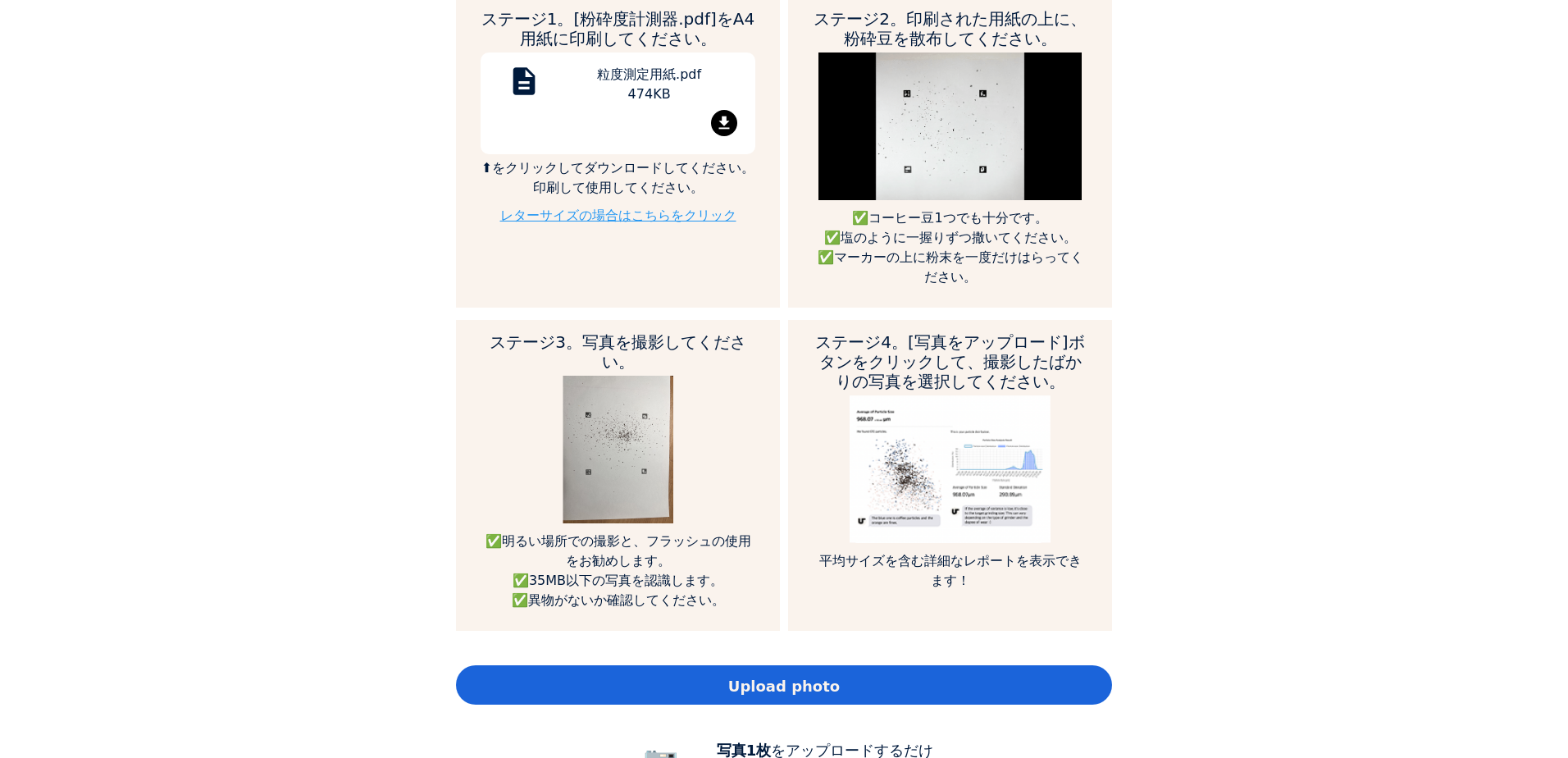
scroll to position [1066, 0]
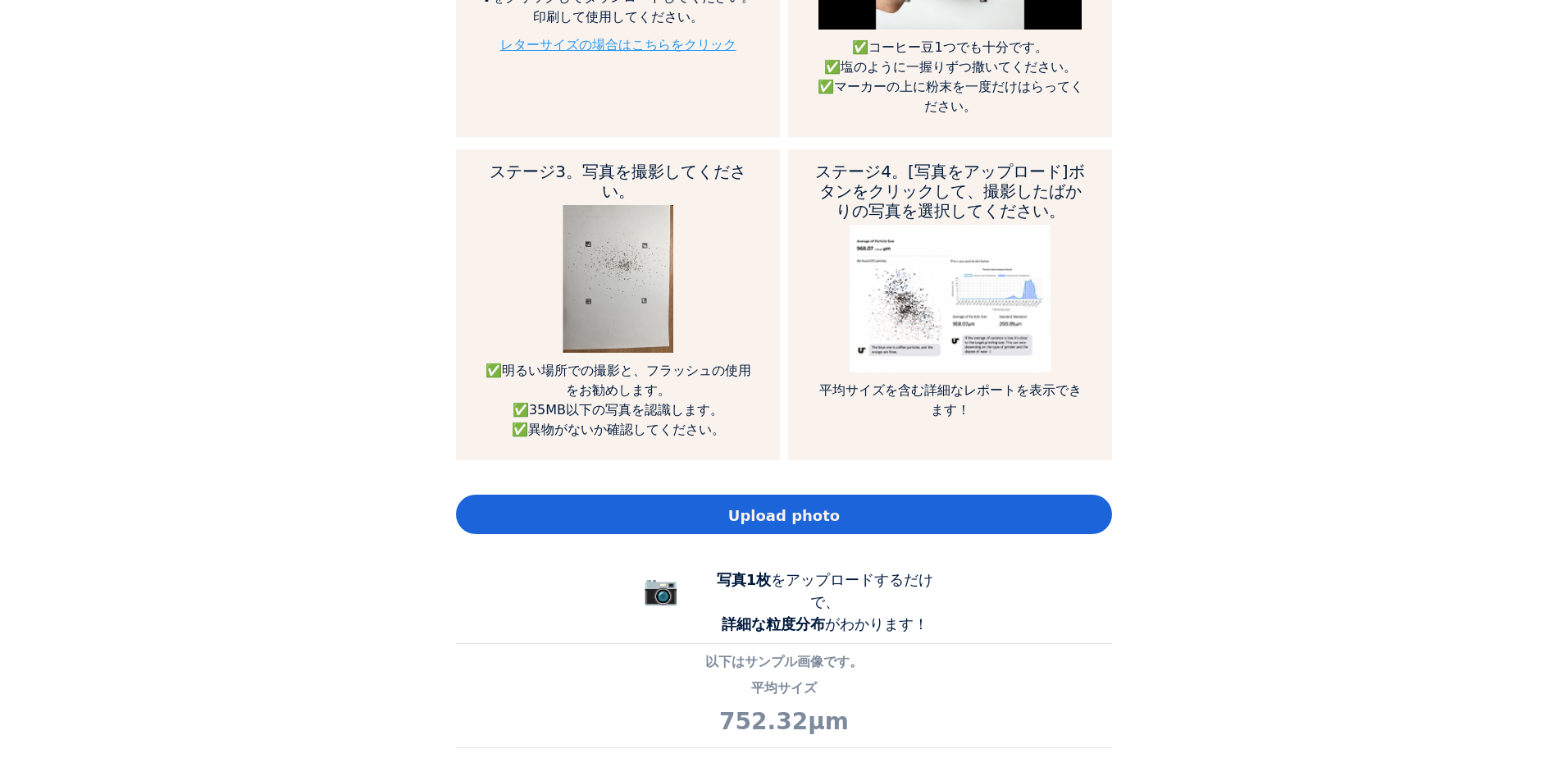
click at [731, 495] on div "Upload photo" at bounding box center [784, 514] width 656 height 40
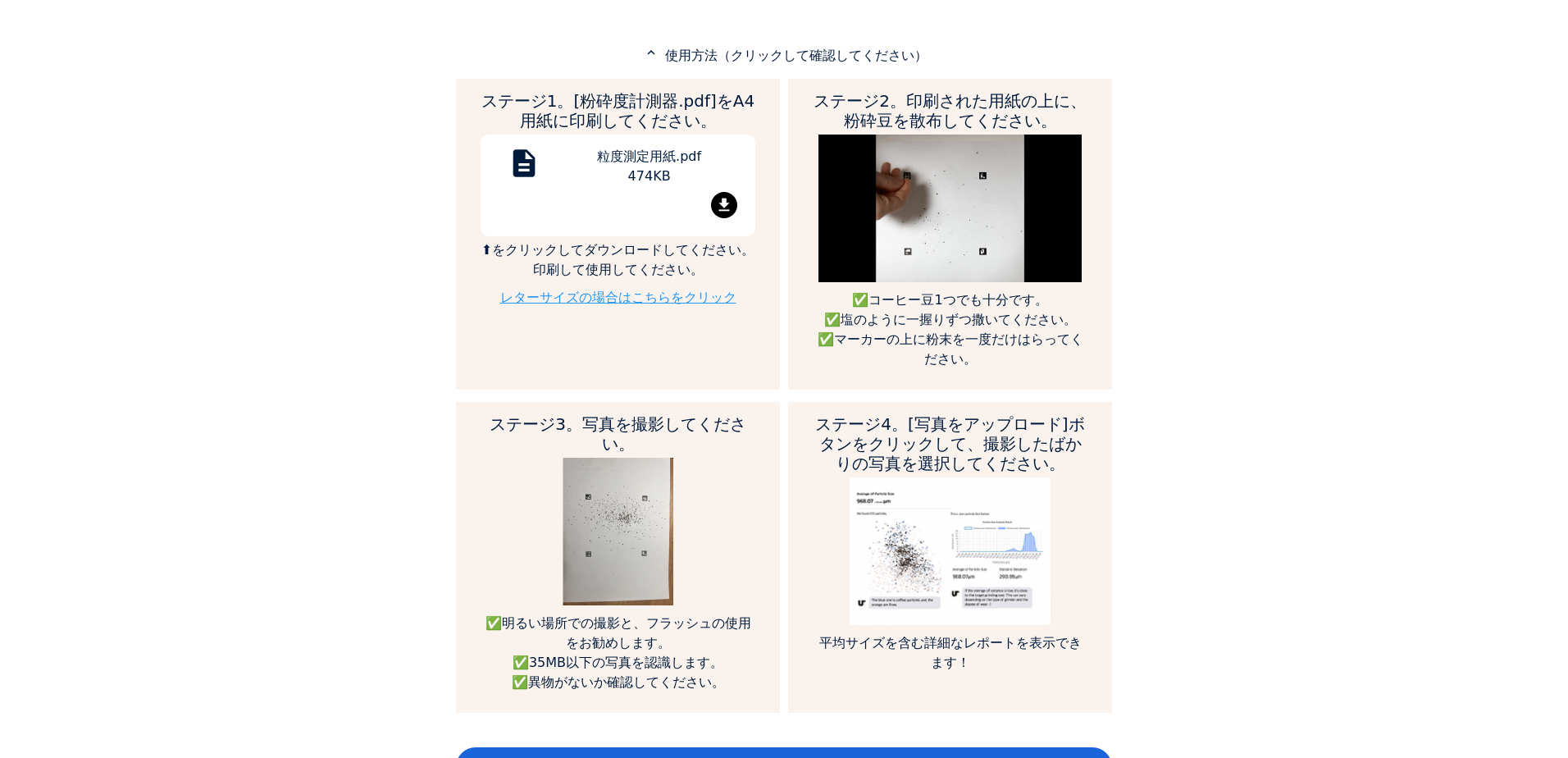
scroll to position [820, 0]
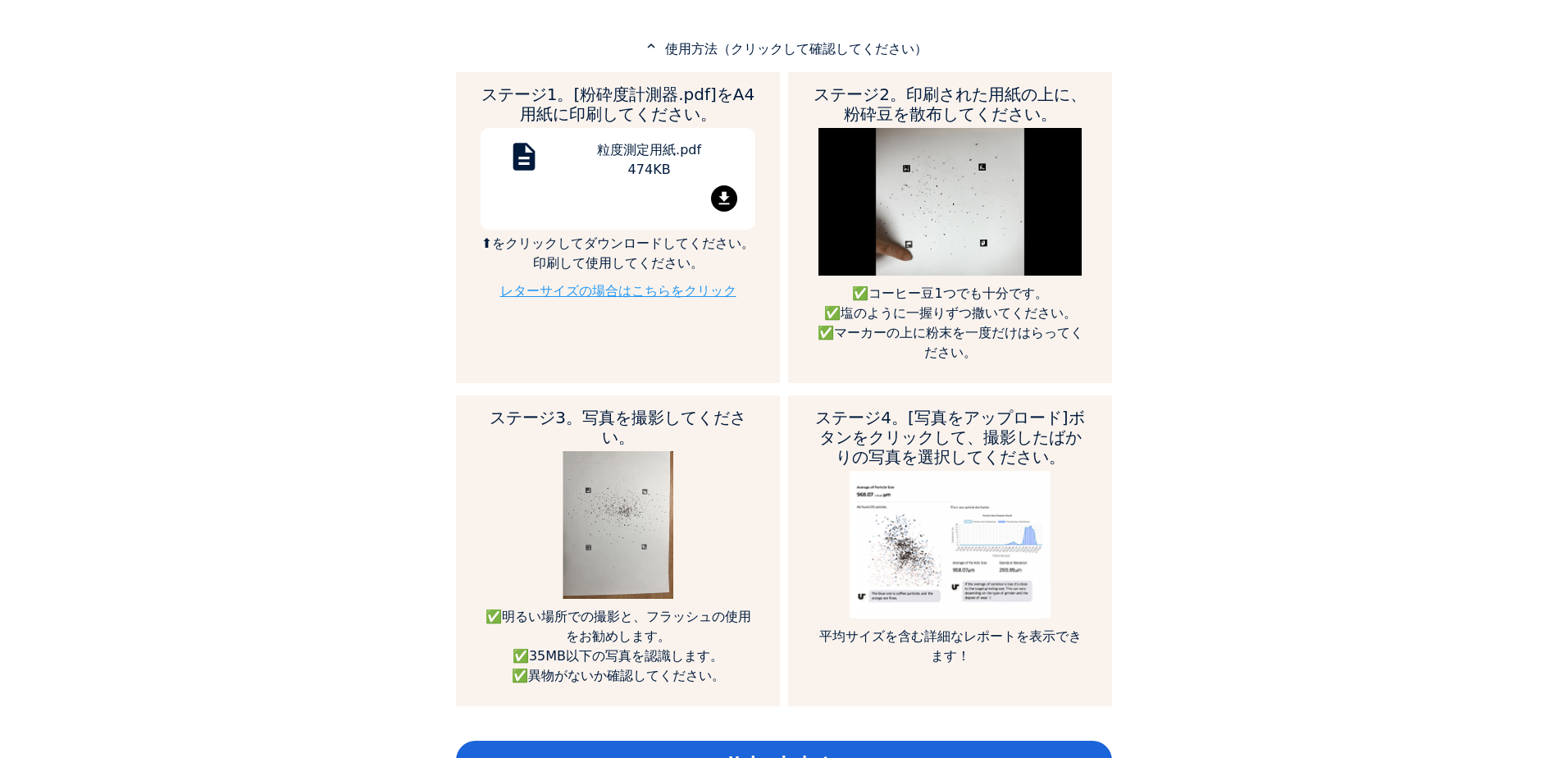
click at [834, 740] on div "Upload photo" at bounding box center [784, 760] width 656 height 40
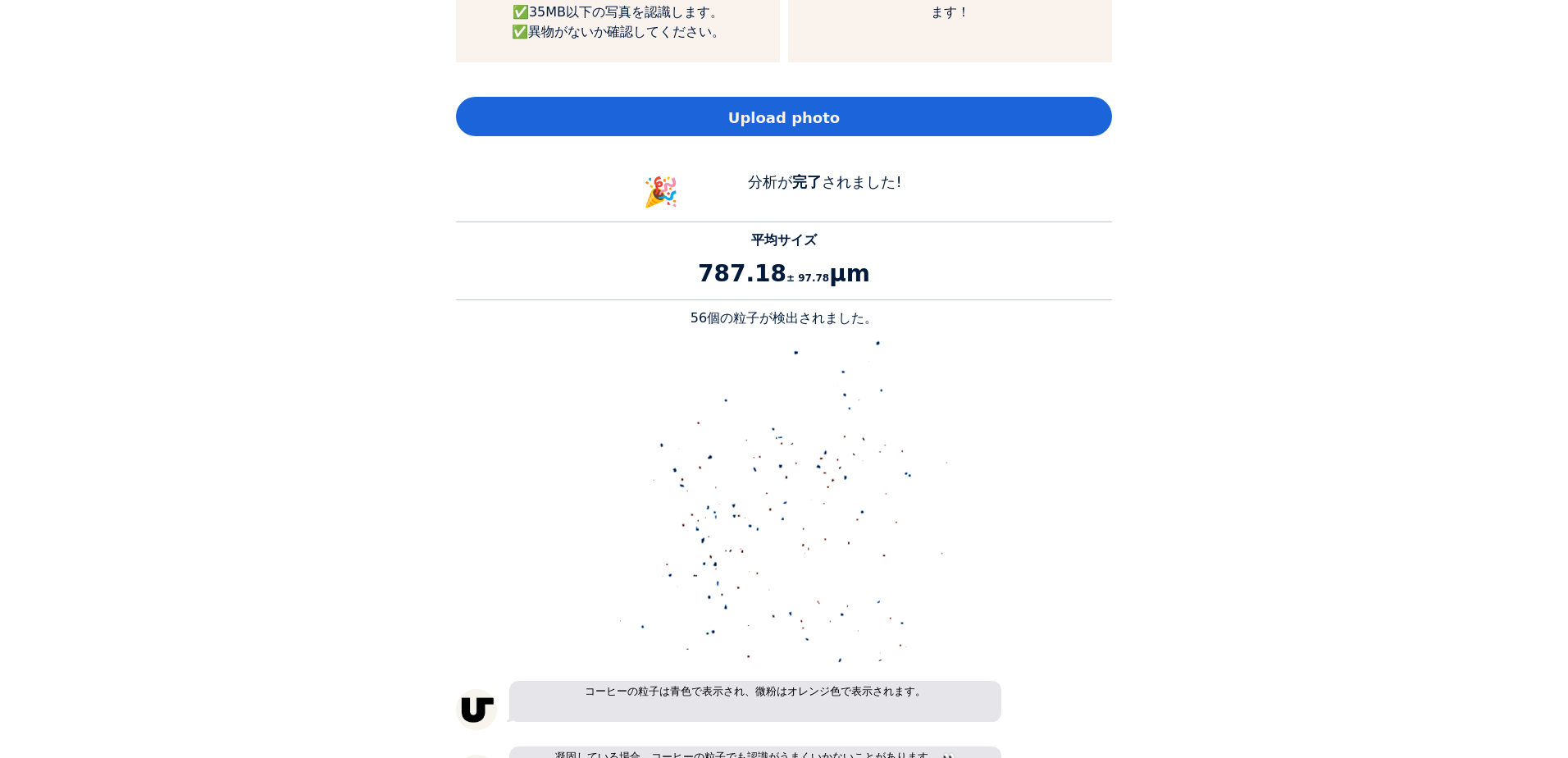
scroll to position [1313, 0]
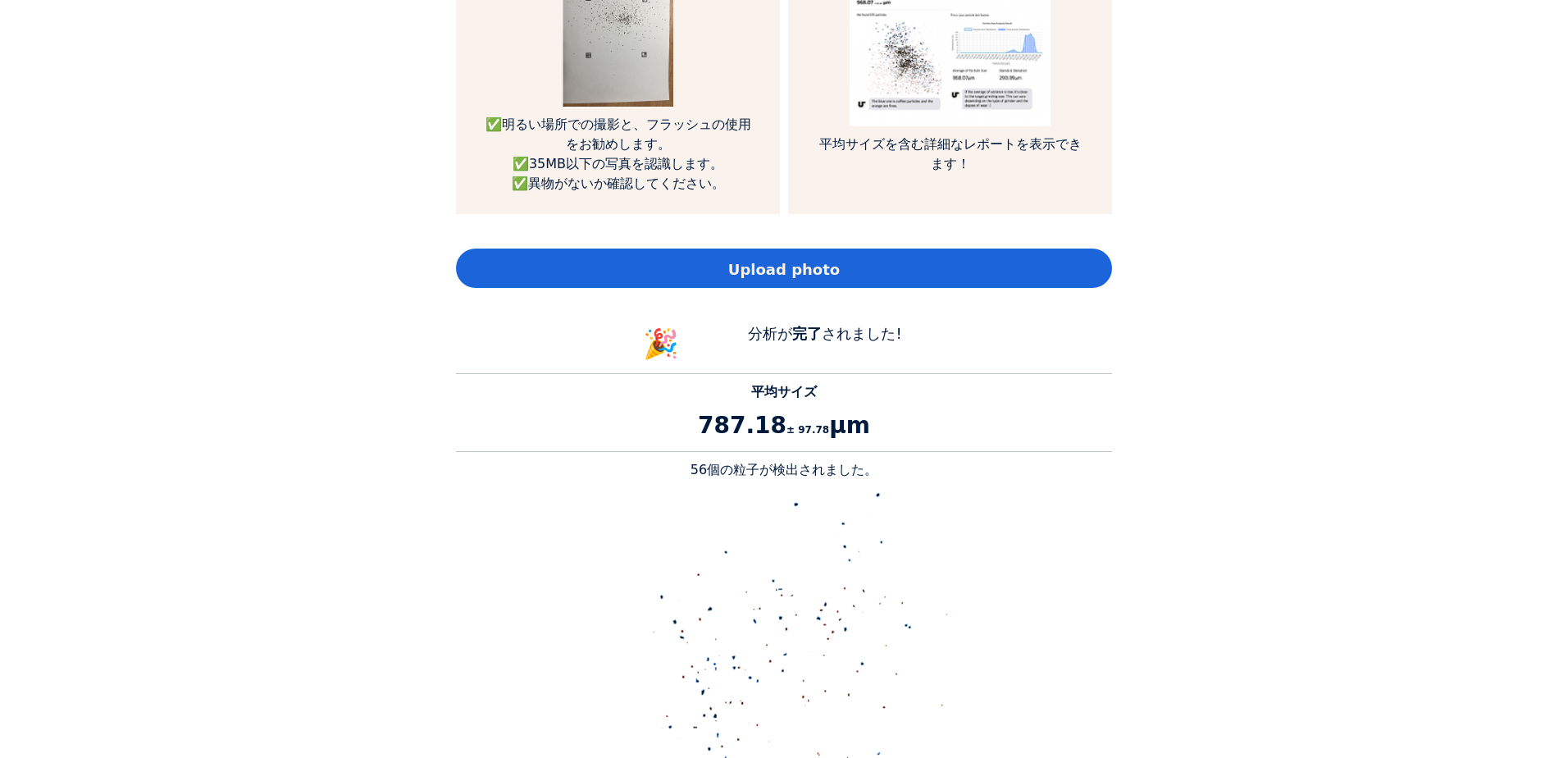
click at [790, 259] on span "Upload photo" at bounding box center [784, 270] width 112 height 22
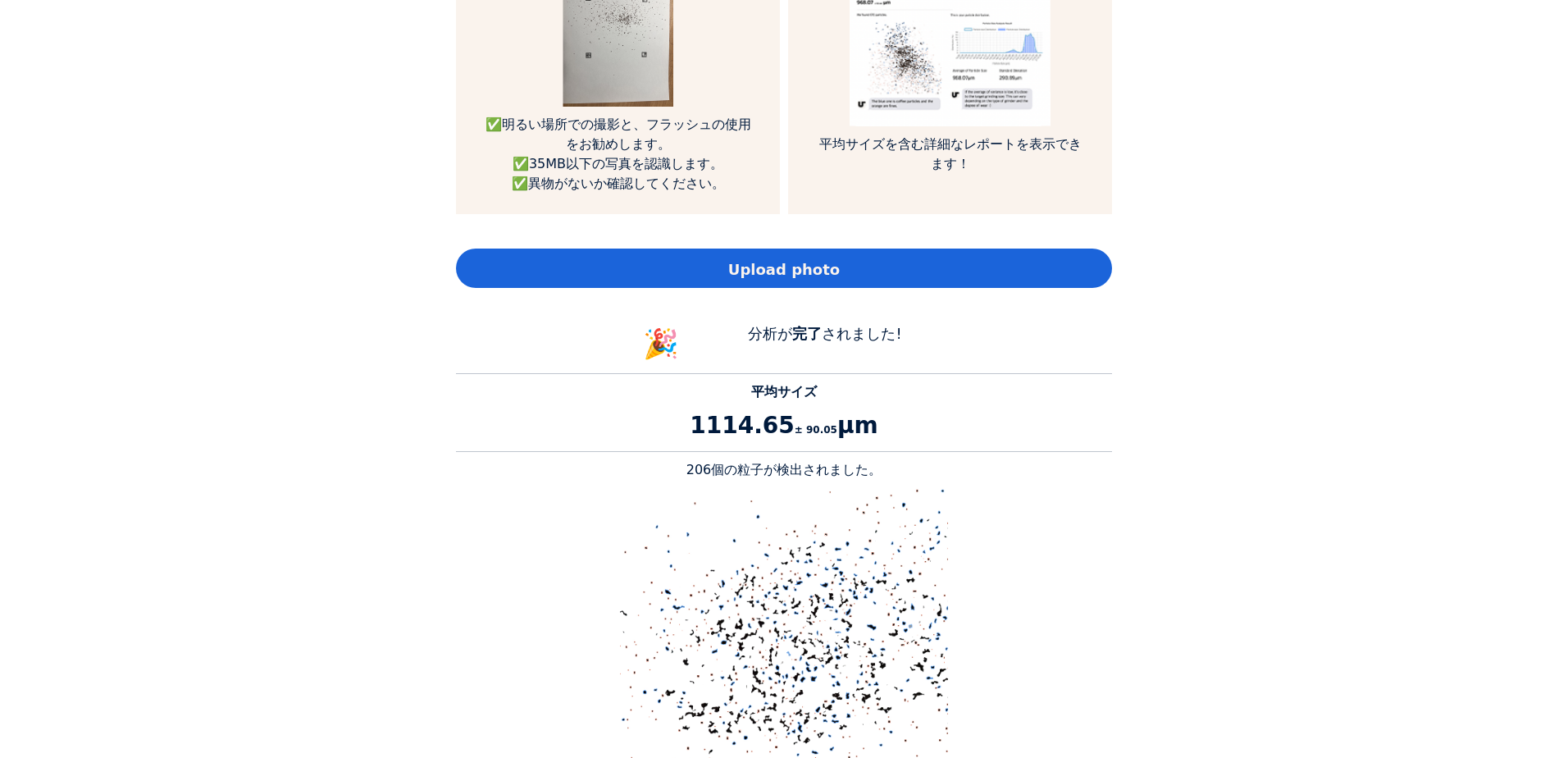
click at [780, 259] on span "Upload photo" at bounding box center [784, 270] width 112 height 22
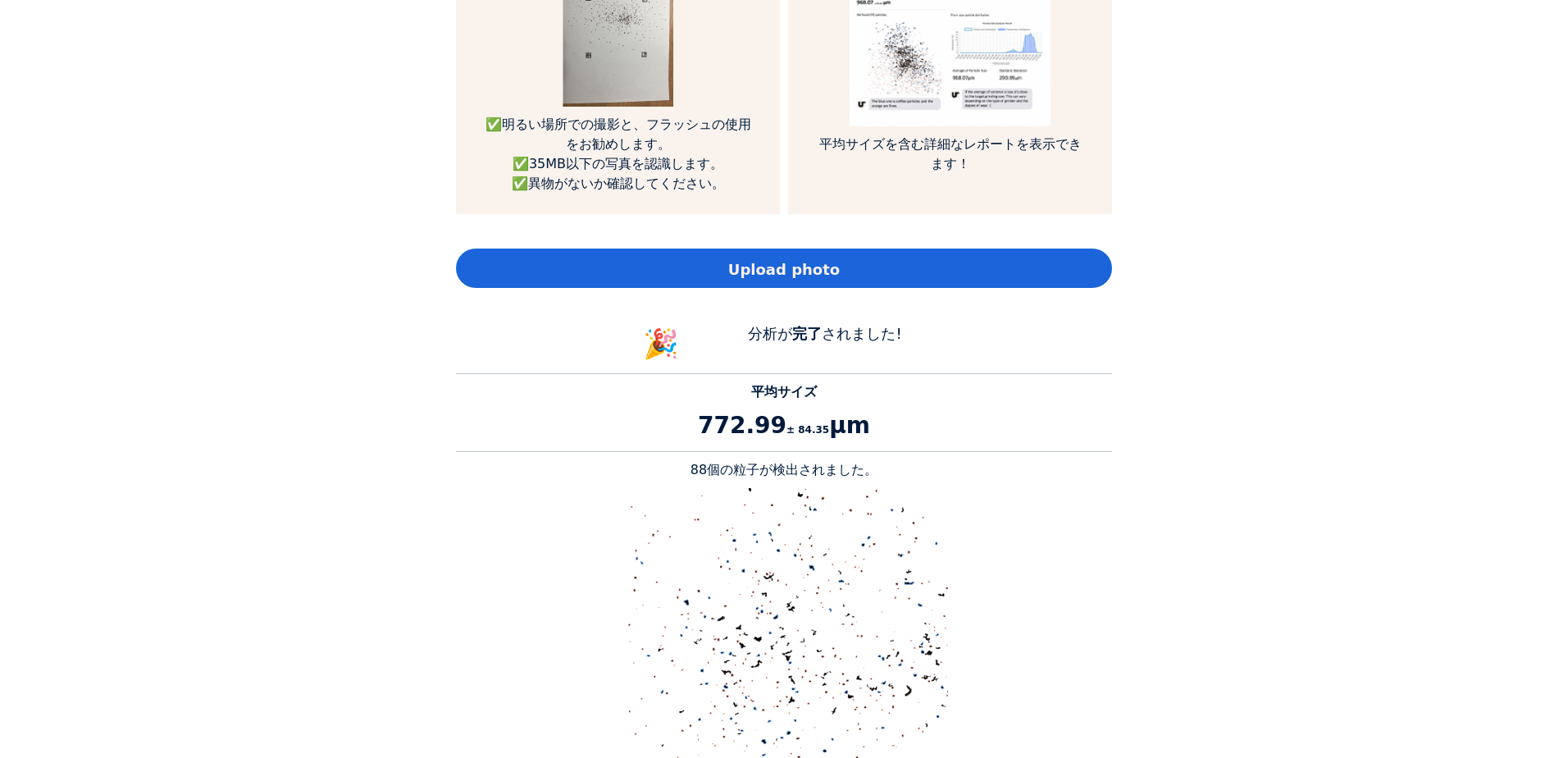
click at [843, 248] on div "Upload photo" at bounding box center [784, 268] width 656 height 40
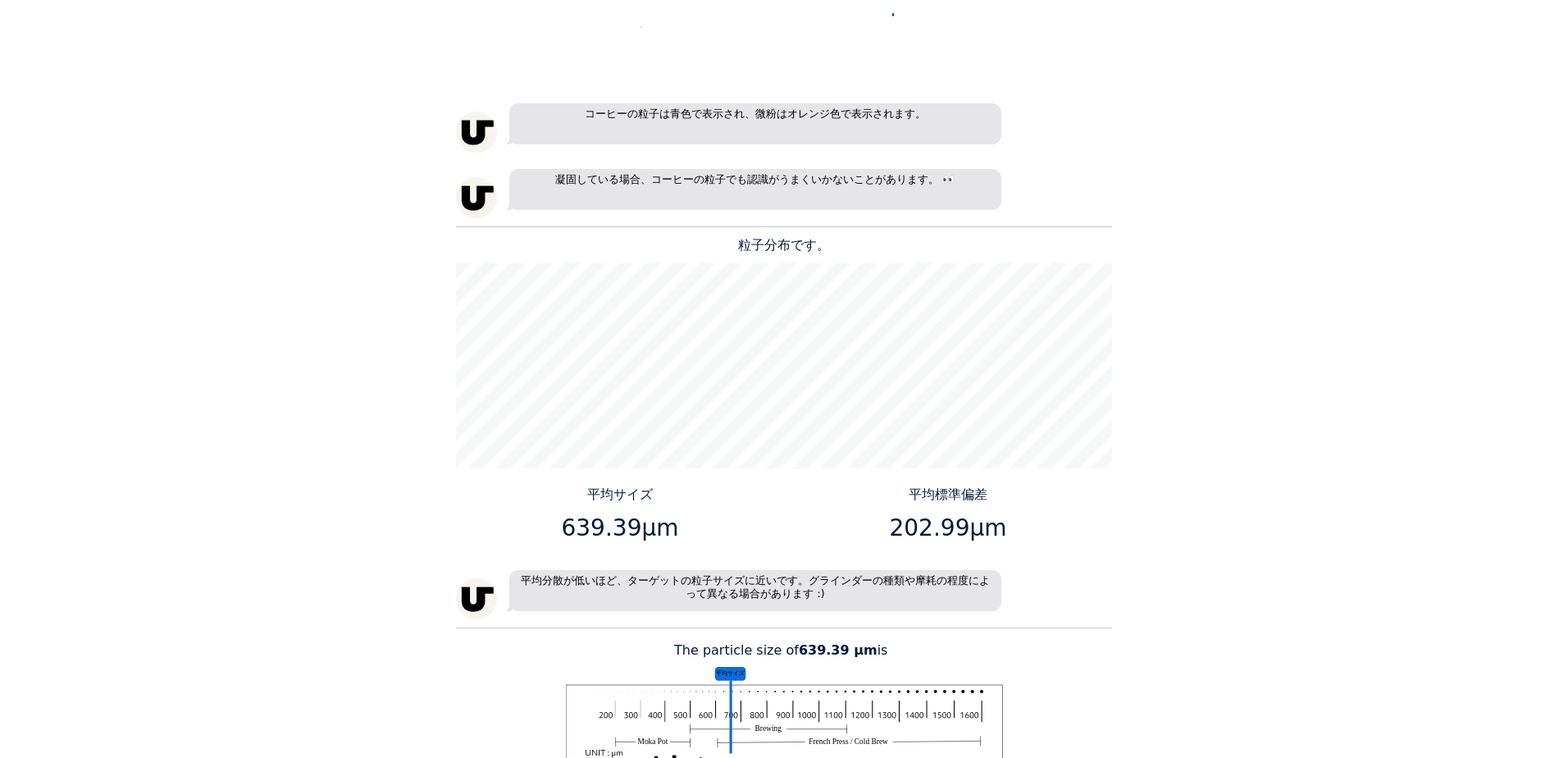
scroll to position [2051, 0]
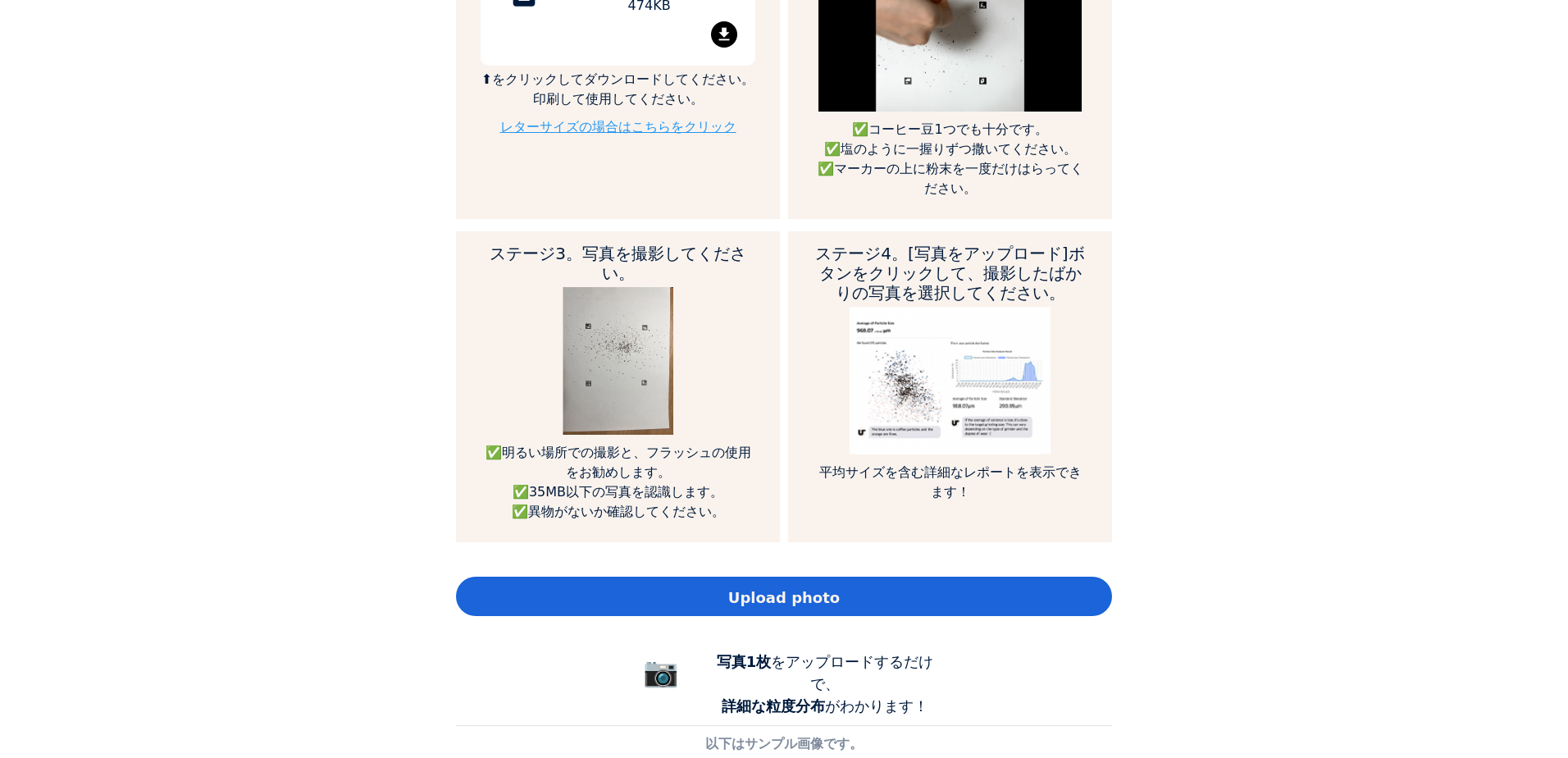
scroll to position [1815, 656]
click at [814, 586] on span "Upload photo" at bounding box center [784, 597] width 112 height 22
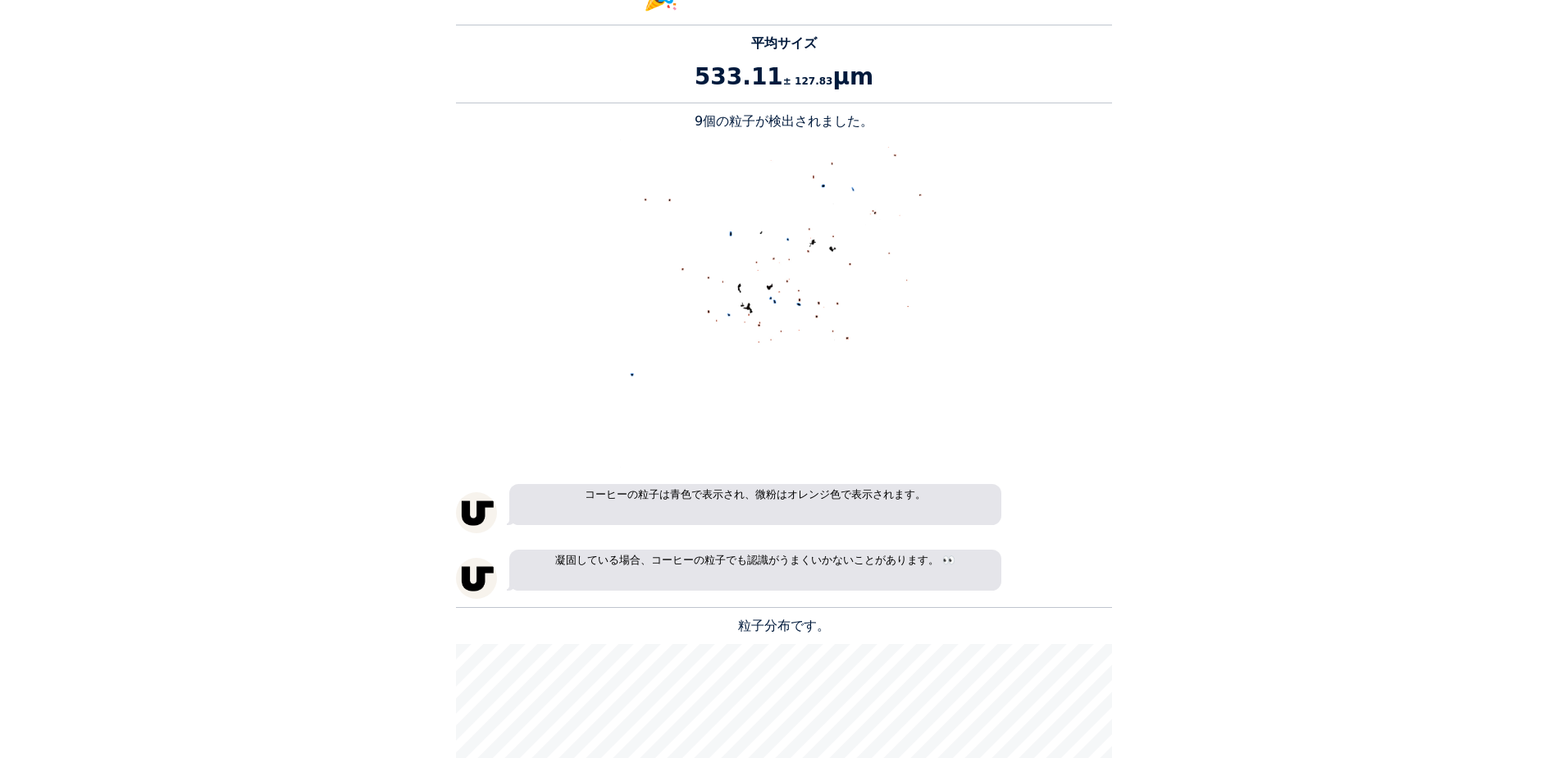
scroll to position [1641, 0]
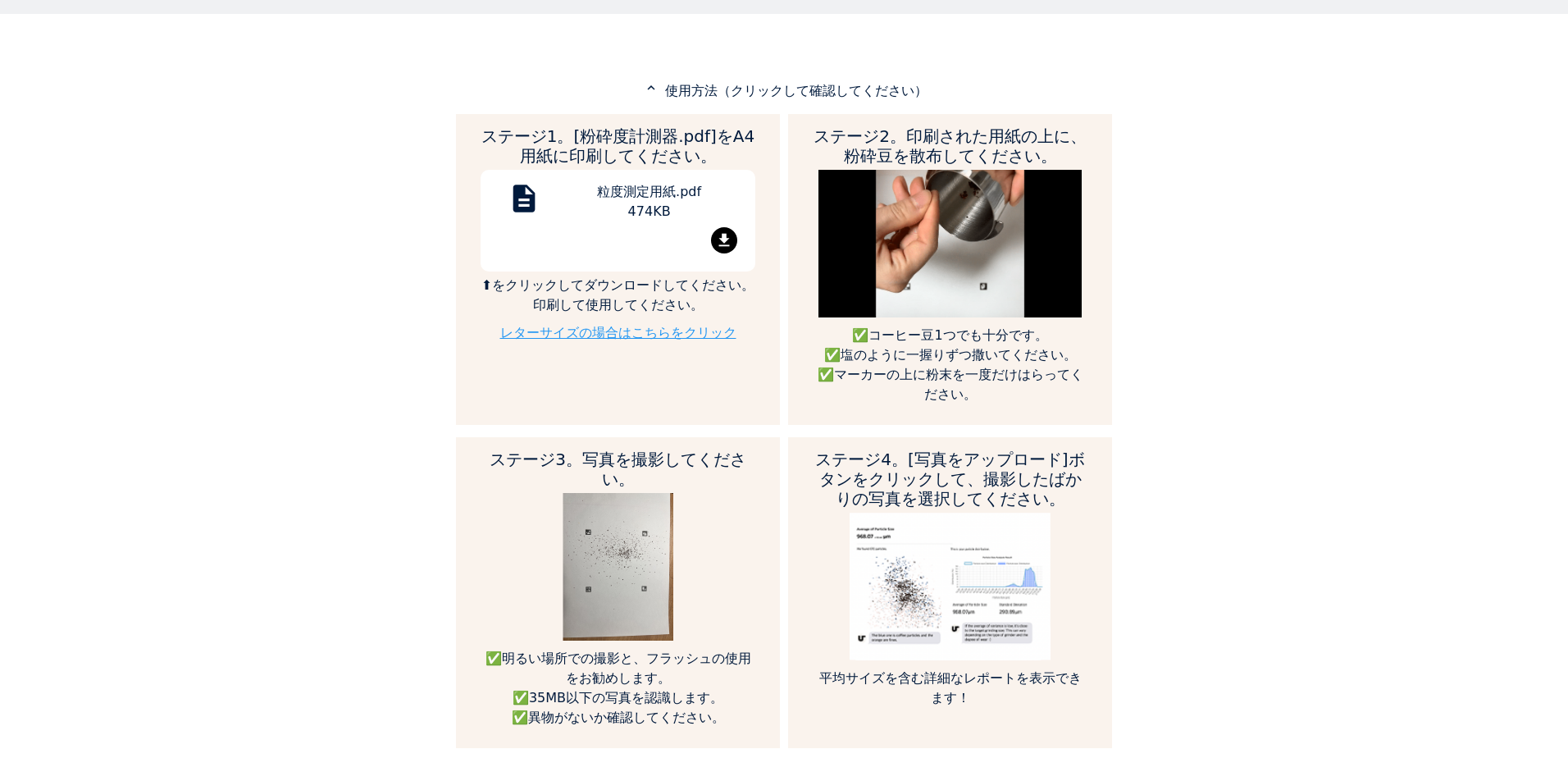
scroll to position [1066, 0]
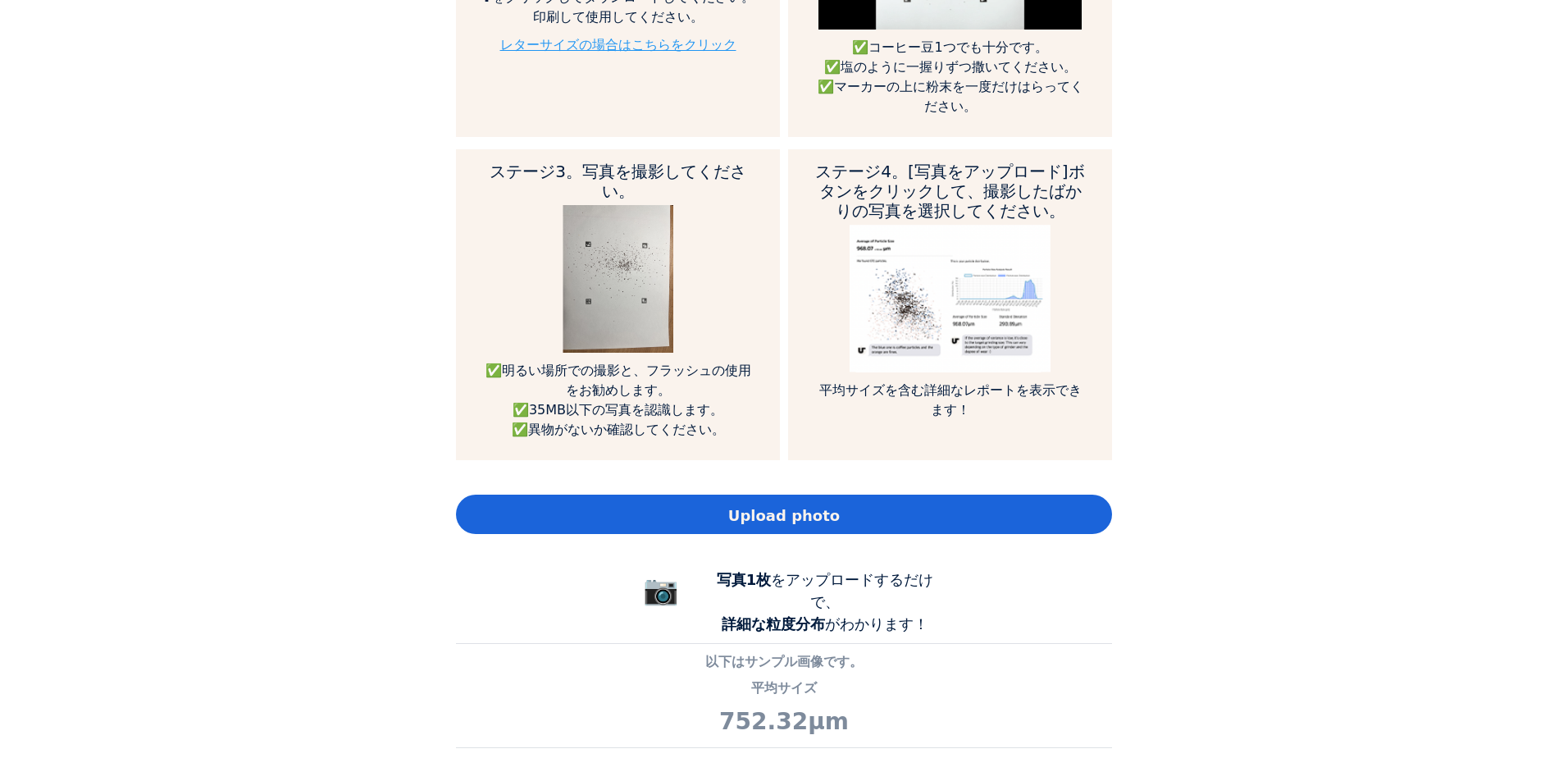
click at [775, 504] on span "Upload photo" at bounding box center [784, 515] width 112 height 22
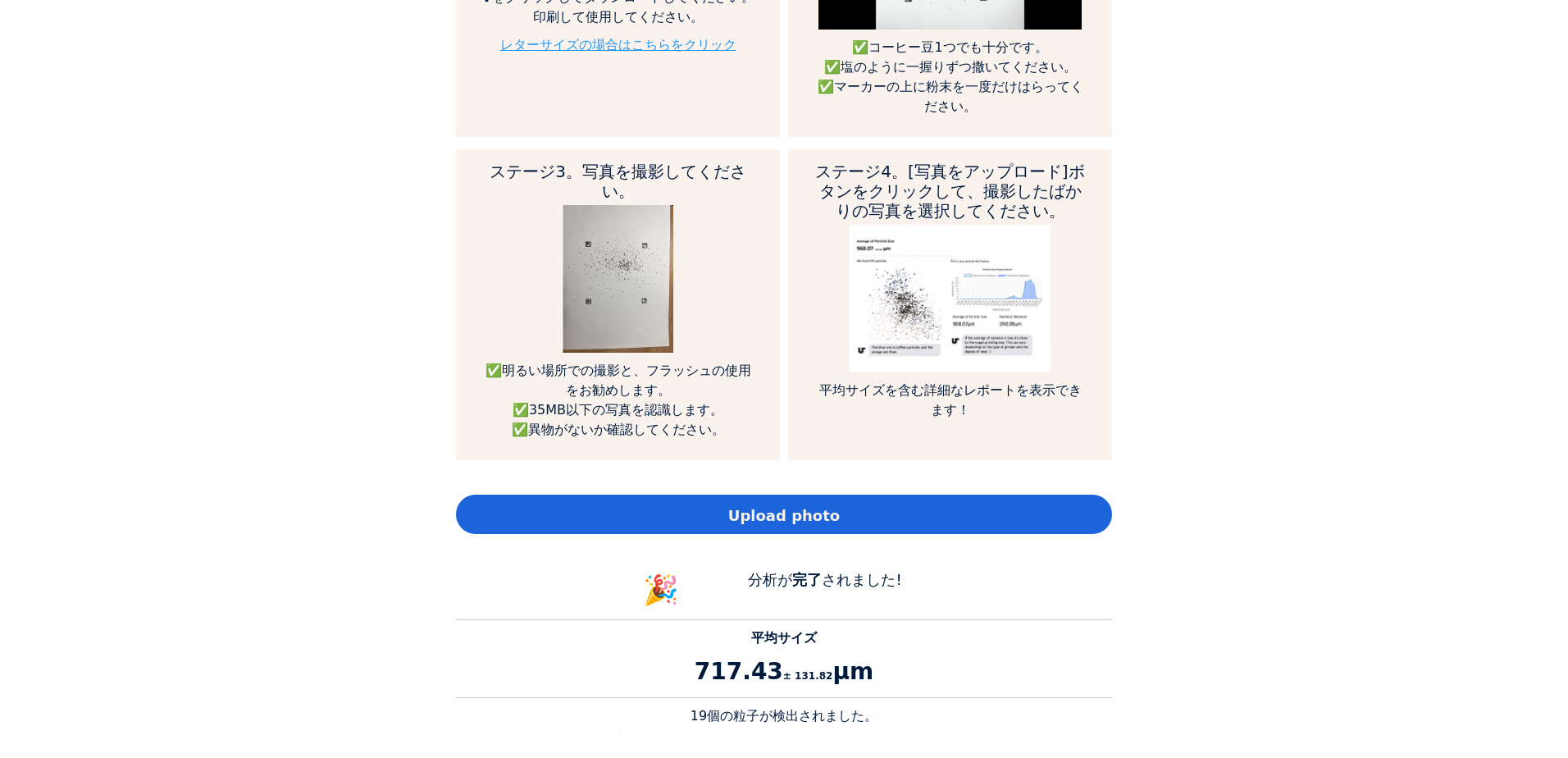
scroll to position [2136, 656]
click at [827, 495] on div "Upload photo" at bounding box center [784, 514] width 656 height 40
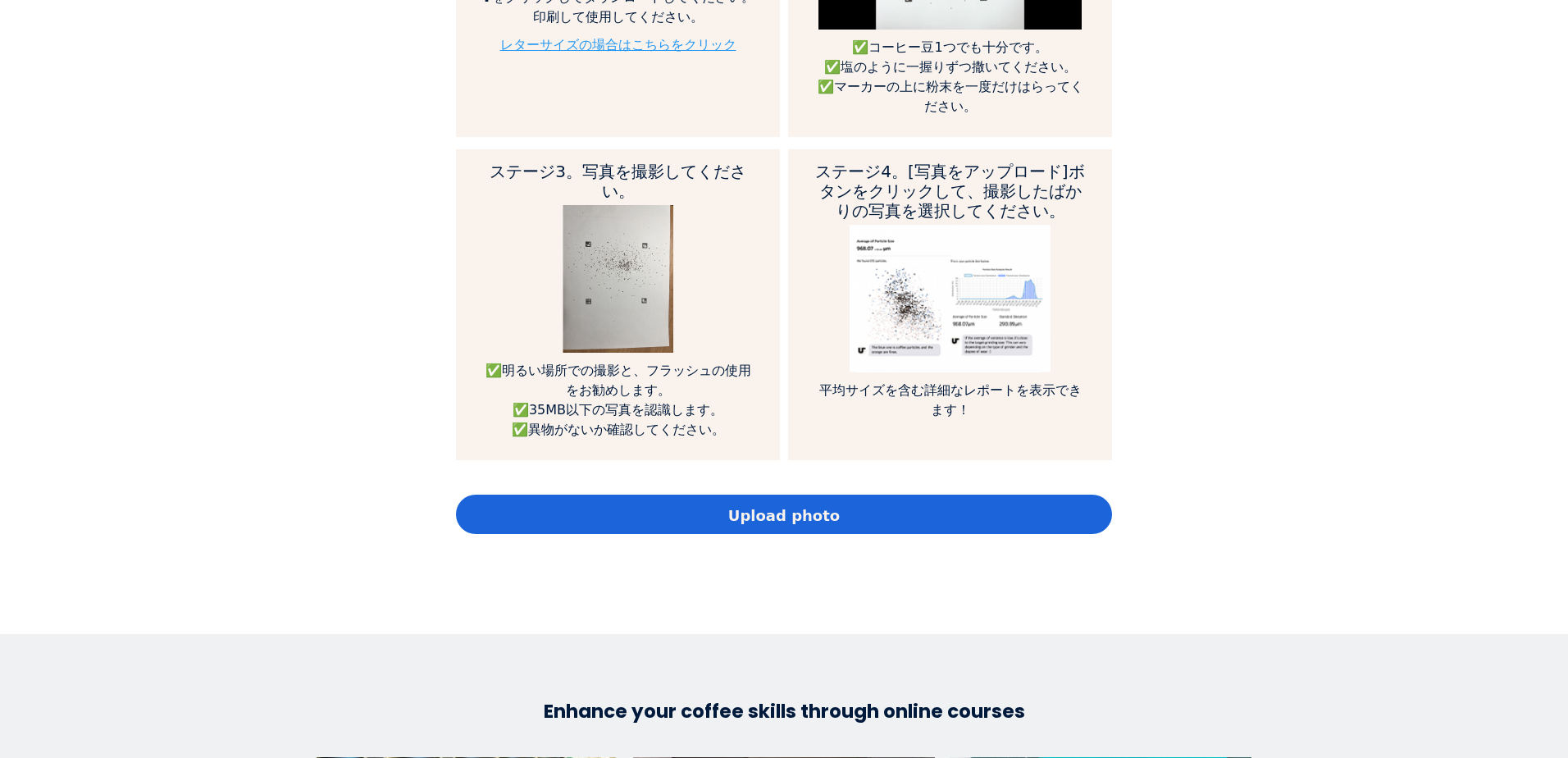
click at [1376, 450] on div "Home Courses About us Tools Sign in" at bounding box center [784, 379] width 1568 height 758
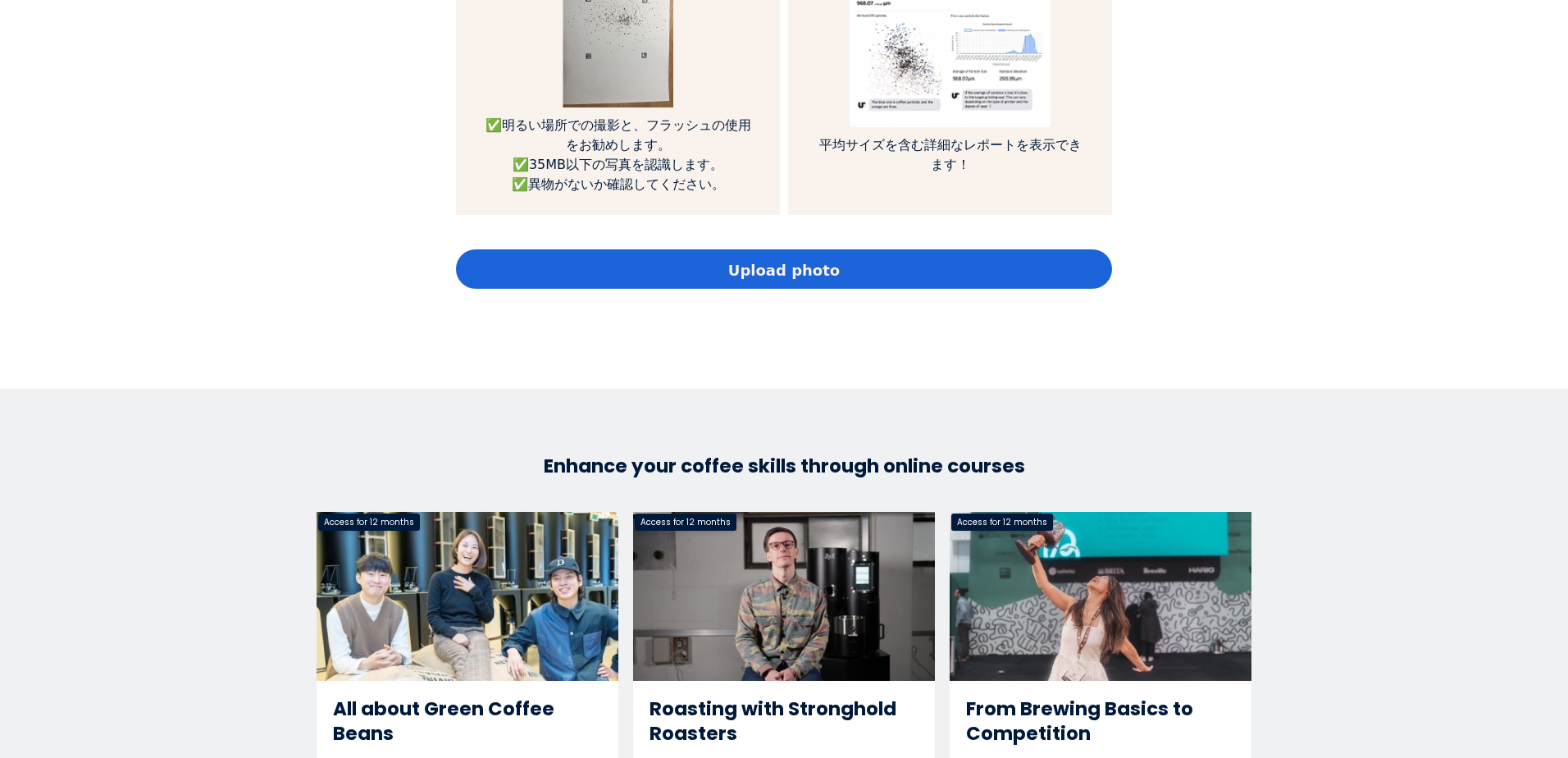
scroll to position [1313, 0]
click at [808, 259] on span "Upload photo" at bounding box center [784, 270] width 112 height 22
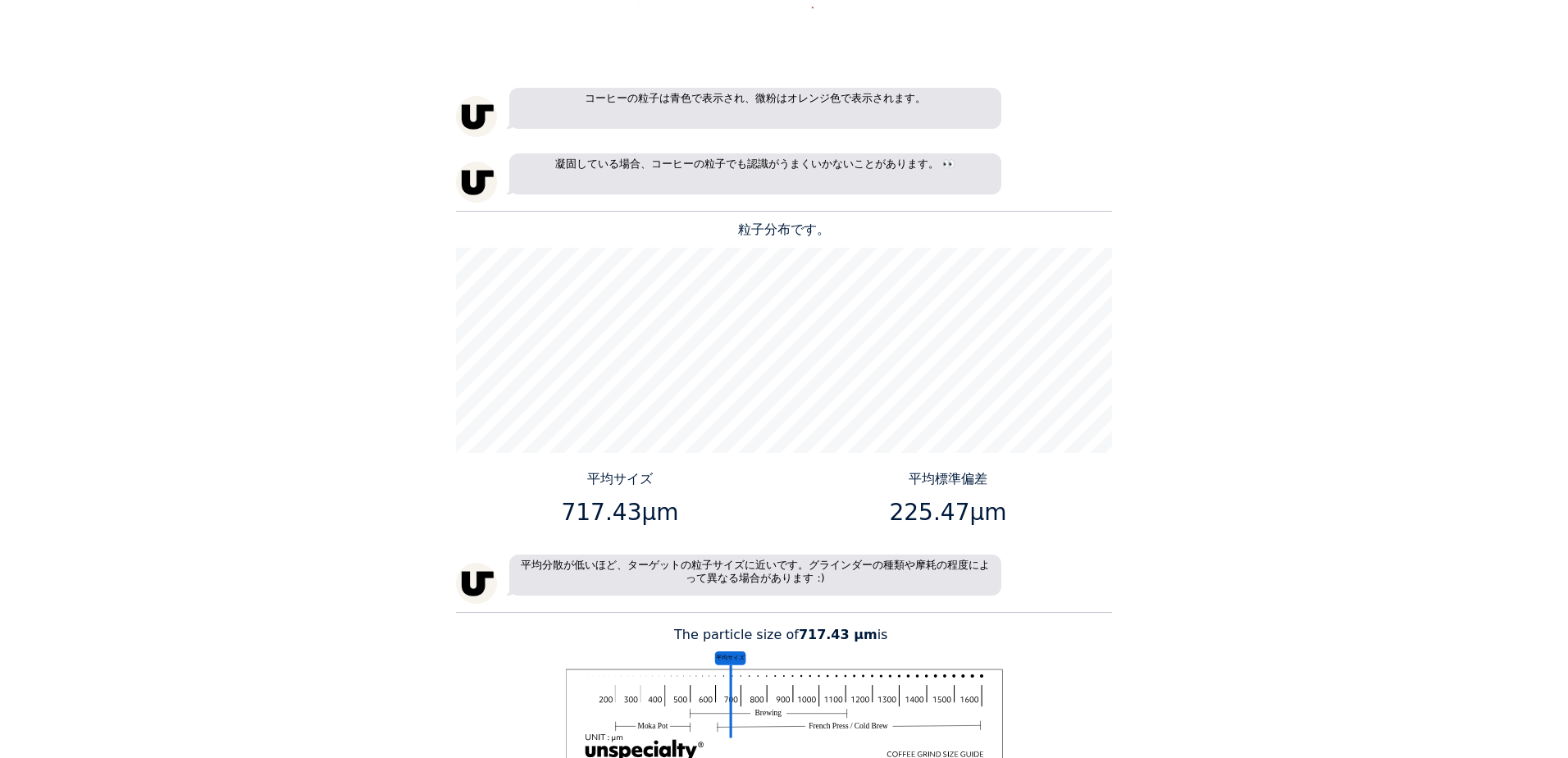
scroll to position [2051, 0]
